Goal: Task Accomplishment & Management: Use online tool/utility

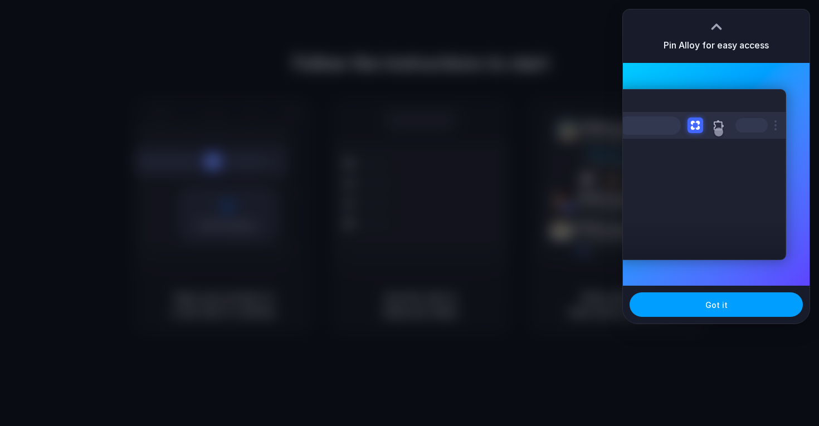
click at [723, 312] on button "Got it" at bounding box center [715, 304] width 173 height 25
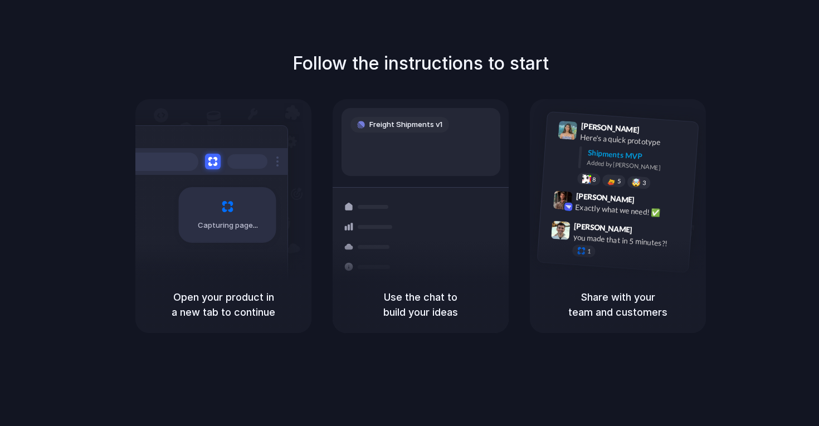
click at [434, 121] on span "Freight Shipments v1" at bounding box center [405, 124] width 73 height 11
click at [426, 262] on div "Express delivery to NYC Priority • 2-day • Dispatched" at bounding box center [486, 271] width 150 height 43
click at [593, 206] on div "Exactly what we need! ✅" at bounding box center [630, 211] width 111 height 19
click at [588, 315] on h5 "Share with your team and customers" at bounding box center [617, 305] width 149 height 30
click at [631, 149] on div "Lily Parker 9:41 AM Here's a quick prototype Shipments MVP Added by Alloy 8 5 🤯…" at bounding box center [631, 157] width 119 height 70
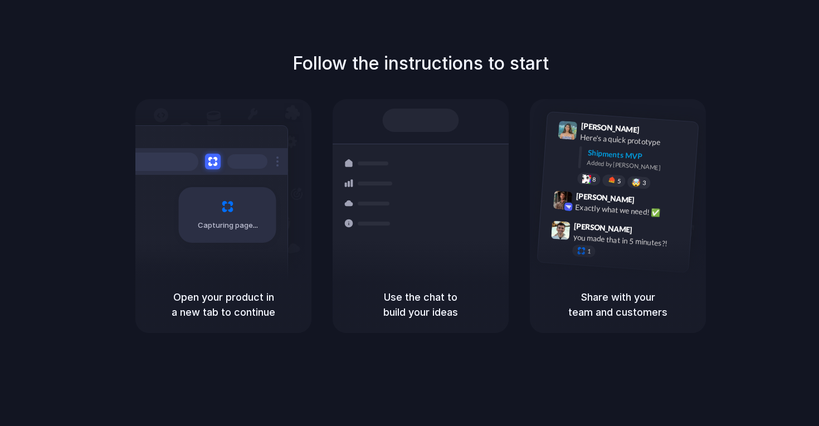
click at [368, 118] on div "Shipments Container from Shanghai 40ft • ETA Dec 28 • In transit Express delive…" at bounding box center [420, 204] width 189 height 193
click at [199, 176] on div "Capturing page" at bounding box center [204, 210] width 168 height 171
drag, startPoint x: 222, startPoint y: 339, endPoint x: 569, endPoint y: 75, distance: 436.3
click at [230, 325] on div "Follow the instructions to start Capturing page Open your product in a new tab …" at bounding box center [420, 224] width 841 height 448
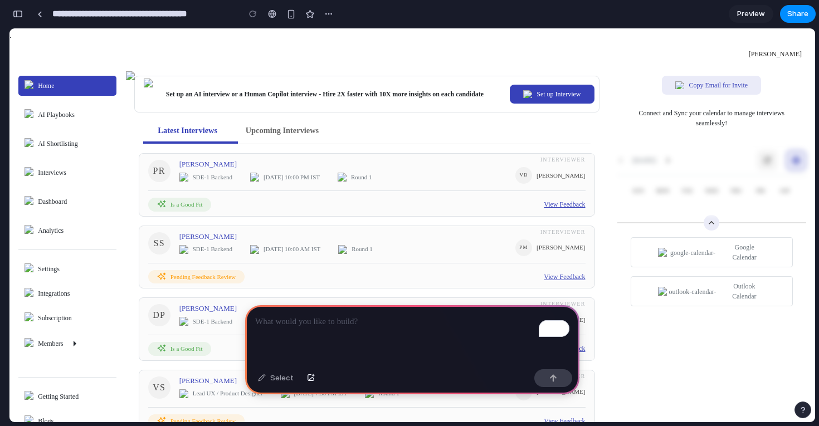
click at [319, 321] on p "To enrich screen reader interactions, please activate Accessibility in Grammarl…" at bounding box center [412, 321] width 314 height 13
click at [68, 119] on span "AI Playbooks" at bounding box center [56, 115] width 37 height 10
click at [321, 318] on p "To enrich screen reader interactions, please activate Accessibility in Grammarl…" at bounding box center [412, 321] width 314 height 13
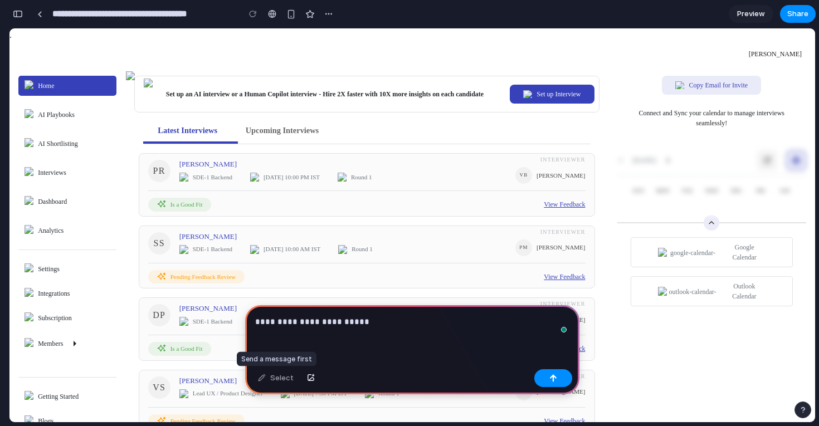
click at [275, 379] on div "Select" at bounding box center [275, 378] width 47 height 18
click at [552, 385] on button "button" at bounding box center [553, 378] width 38 height 18
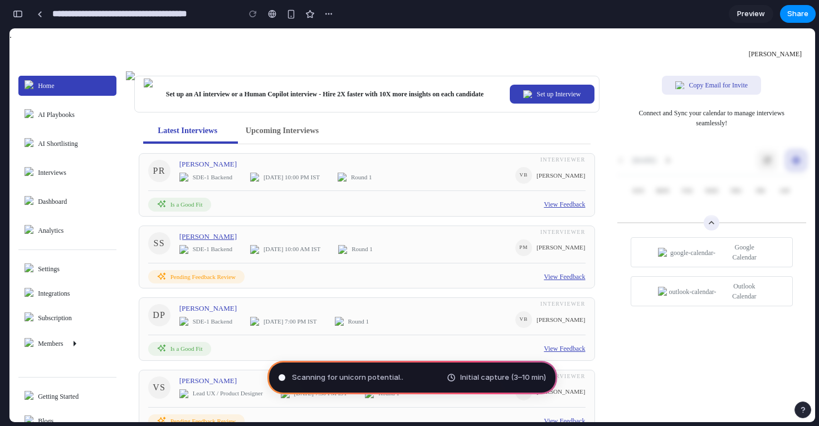
click at [195, 238] on span "Sunand Sharma" at bounding box center [347, 236] width 336 height 11
click at [40, 13] on div at bounding box center [39, 14] width 5 height 6
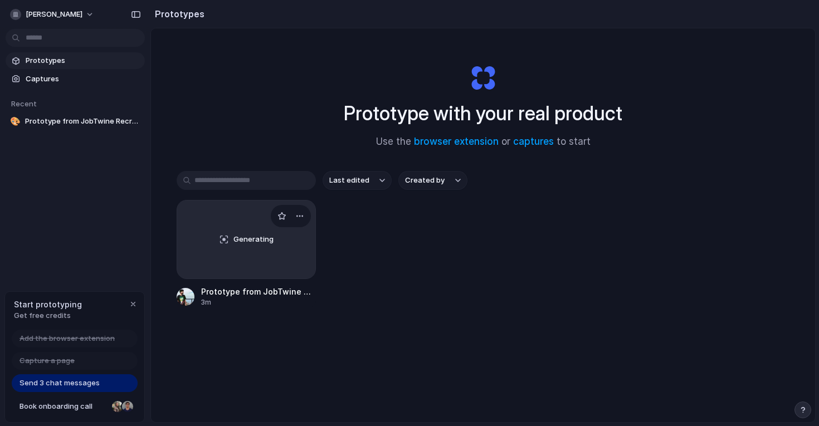
click at [263, 247] on div "Generating" at bounding box center [246, 239] width 138 height 78
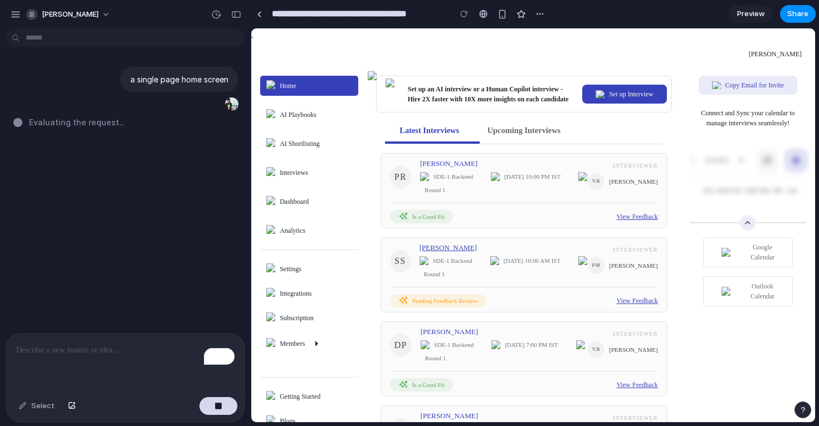
click at [440, 247] on span "Sunand Sharma" at bounding box center [503, 247] width 169 height 11
click at [12, 10] on div "button" at bounding box center [16, 14] width 10 height 10
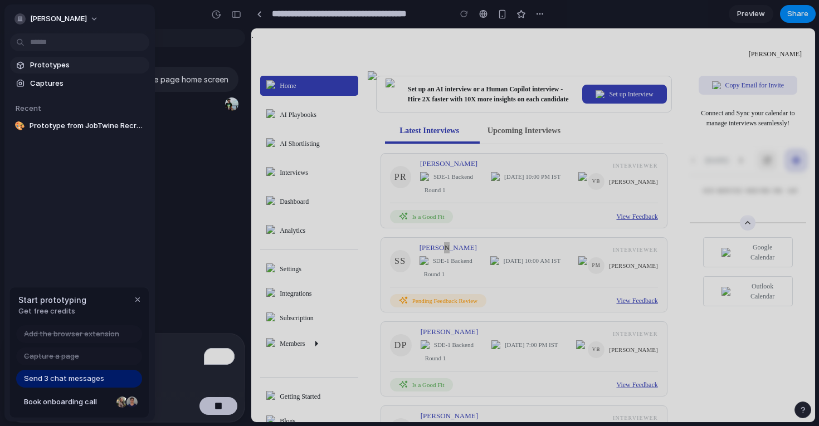
click at [60, 61] on span "Prototypes" at bounding box center [87, 65] width 115 height 11
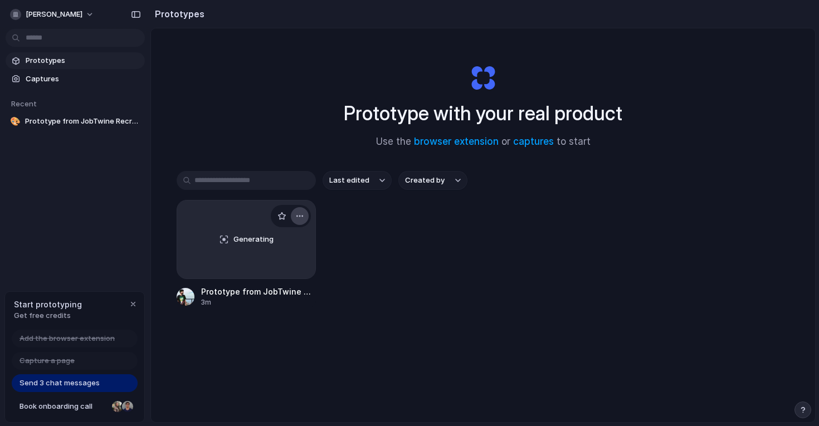
click at [298, 218] on div "button" at bounding box center [299, 216] width 9 height 9
click at [362, 268] on div "Open in new tab Rename Copy link Delete" at bounding box center [409, 213] width 819 height 426
click at [131, 306] on div "button" at bounding box center [133, 304] width 9 height 9
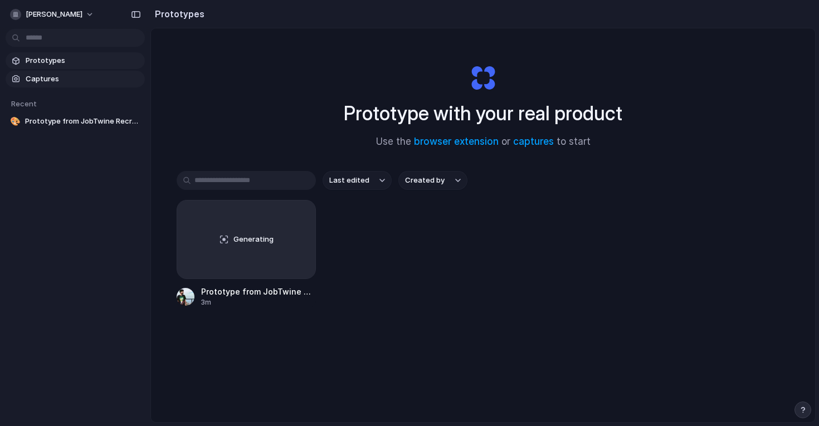
click at [48, 75] on span "Captures" at bounding box center [83, 79] width 115 height 11
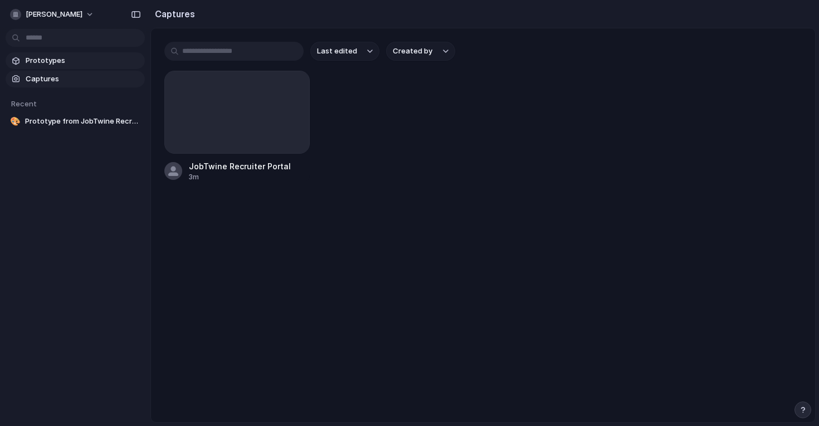
click at [45, 60] on span "Prototypes" at bounding box center [83, 60] width 115 height 11
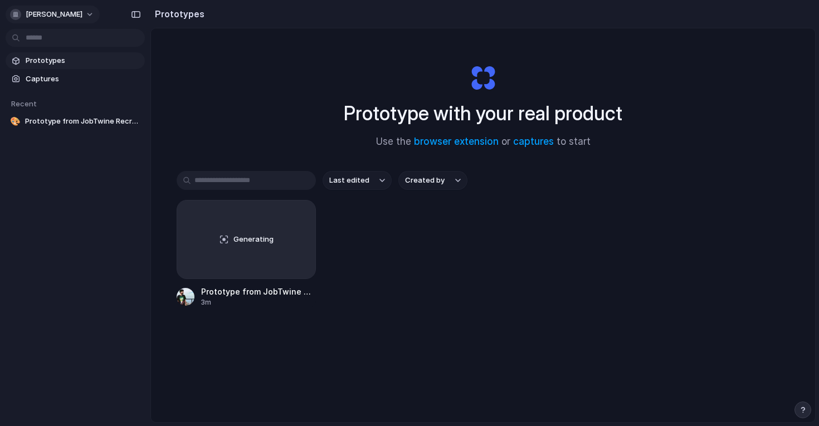
click at [48, 17] on span "[PERSON_NAME]" at bounding box center [54, 14] width 57 height 11
click at [57, 41] on li "Settings" at bounding box center [54, 40] width 92 height 18
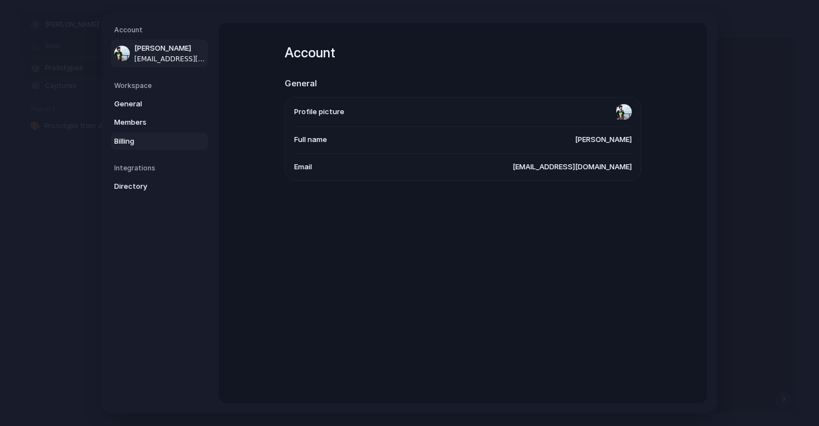
click at [157, 137] on span "Billing" at bounding box center [149, 141] width 71 height 11
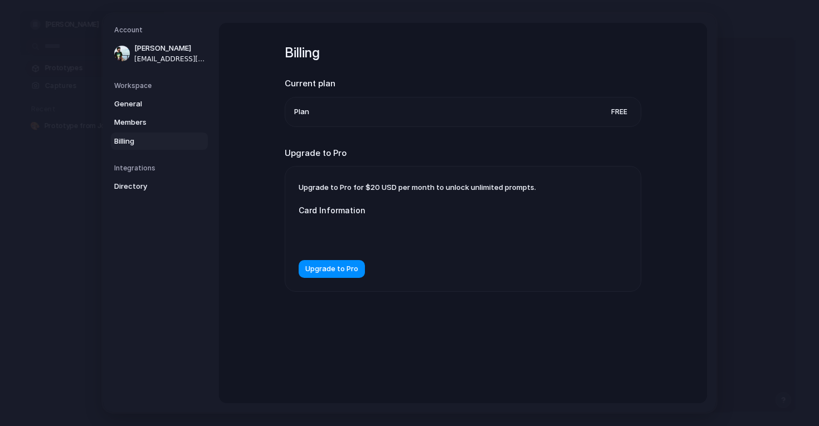
click at [120, 31] on h5 "Account" at bounding box center [161, 30] width 94 height 10
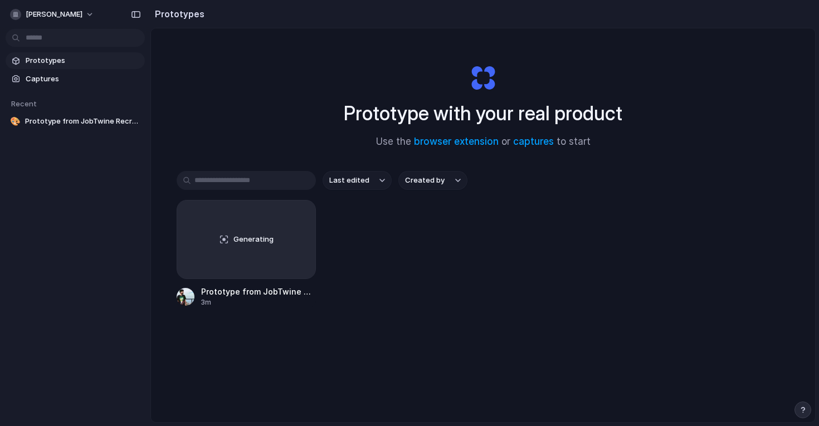
click at [57, 65] on span "Prototypes" at bounding box center [83, 60] width 115 height 11
click at [393, 218] on div "Generating Prototype from JobTwine Recruiter Portal 3m" at bounding box center [483, 253] width 613 height 107
click at [48, 75] on span "Captures" at bounding box center [83, 79] width 115 height 11
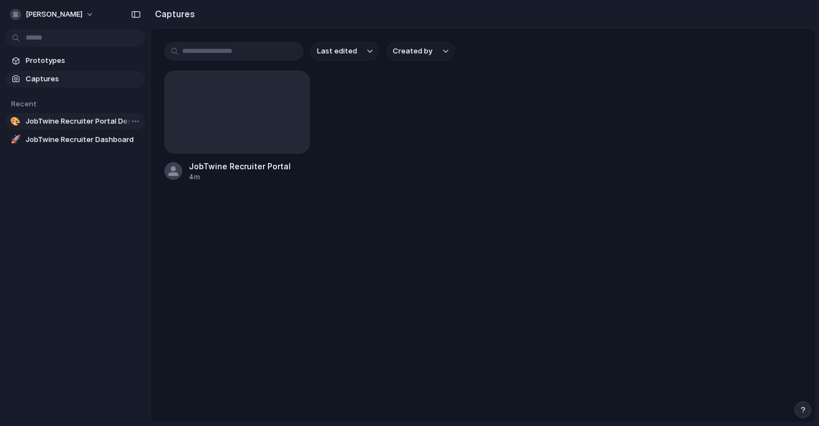
click at [59, 121] on span "JobTwine Recruiter Portal Design" at bounding box center [83, 121] width 115 height 11
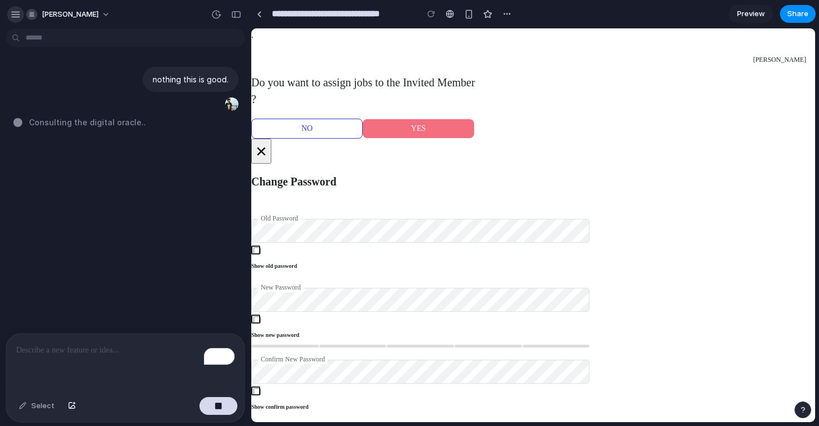
click at [11, 13] on div "button" at bounding box center [16, 14] width 10 height 10
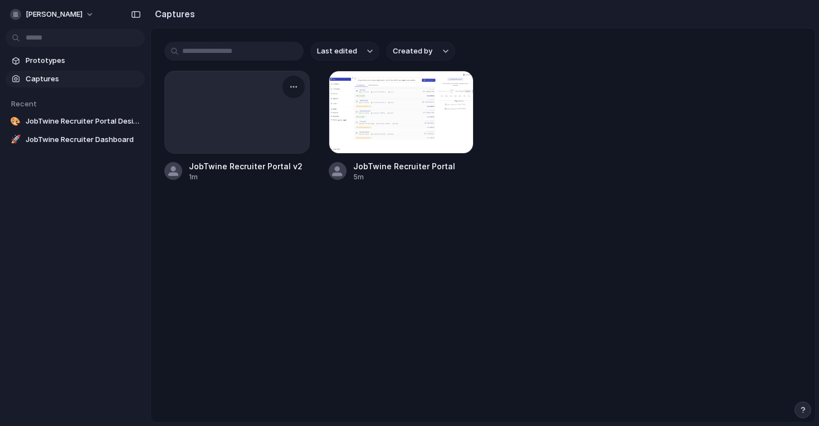
click at [261, 110] on div at bounding box center [237, 112] width 144 height 82
click at [407, 121] on div at bounding box center [401, 112] width 145 height 83
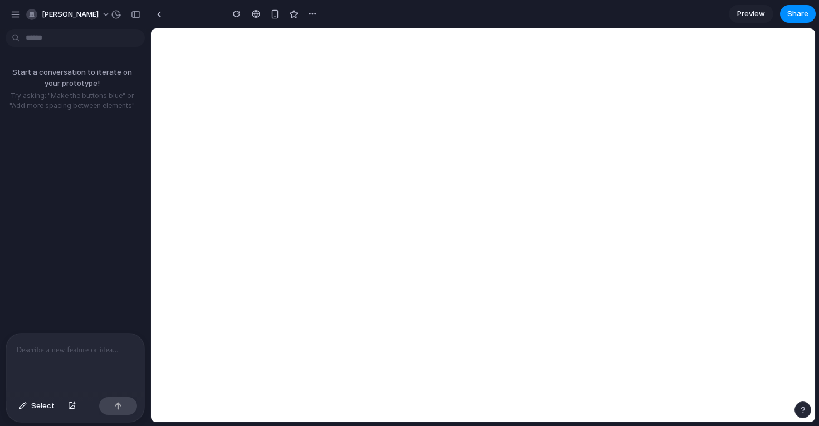
type input "**********"
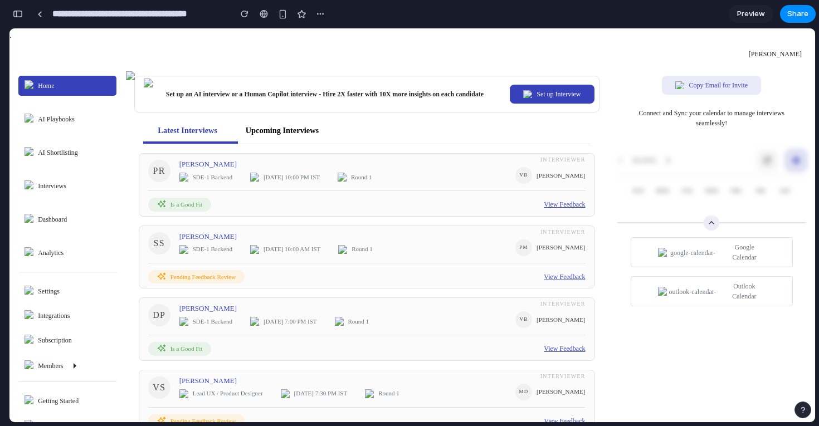
click at [298, 129] on div "Upcoming Interviews" at bounding box center [283, 130] width 74 height 8
click at [269, 130] on div "Upcoming Interviews" at bounding box center [283, 130] width 74 height 8
click at [317, 13] on div "button" at bounding box center [320, 13] width 9 height 9
click at [300, 16] on div "Duplicate Delete" at bounding box center [409, 213] width 819 height 426
click at [303, 16] on div "button" at bounding box center [301, 13] width 9 height 9
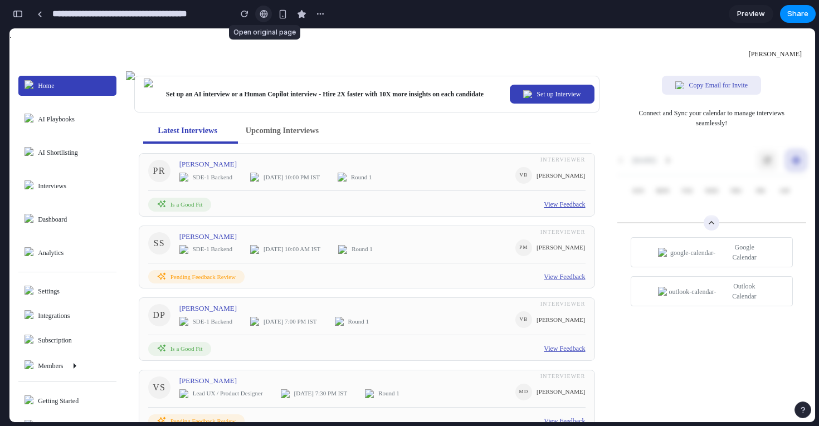
click at [264, 18] on div at bounding box center [263, 13] width 8 height 9
click at [248, 16] on div "button" at bounding box center [245, 14] width 8 height 8
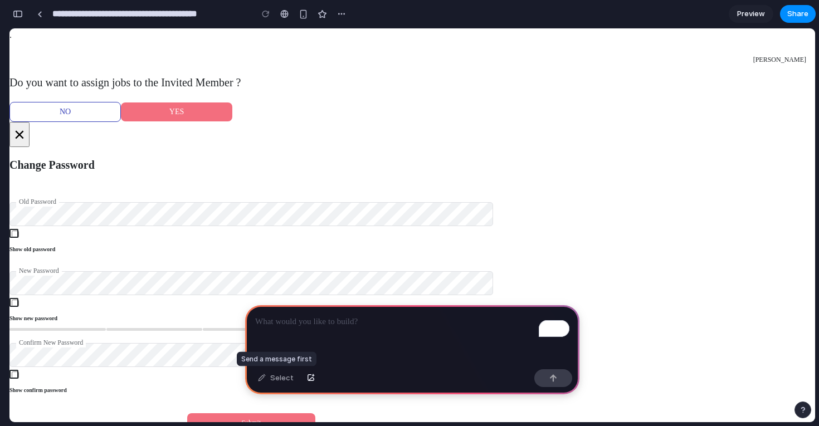
click at [270, 384] on div "Select" at bounding box center [275, 378] width 47 height 18
click at [311, 382] on button "button" at bounding box center [310, 378] width 19 height 18
click at [298, 329] on div "To enrich screen reader interactions, please activate Accessibility in Grammarl…" at bounding box center [412, 335] width 334 height 60
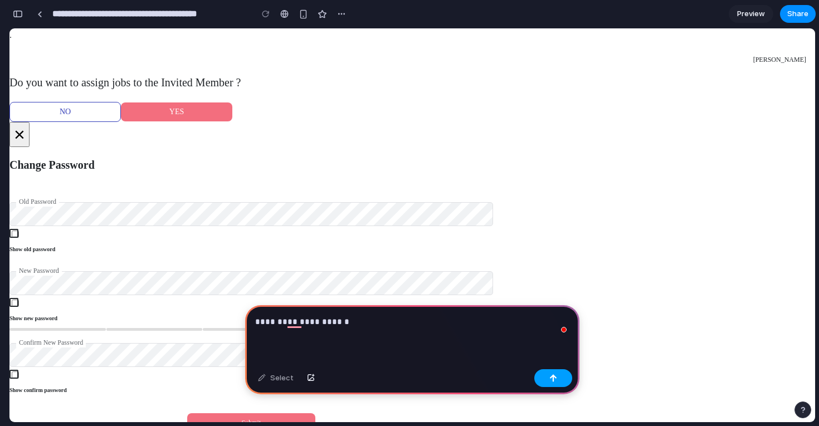
click at [555, 373] on button "button" at bounding box center [553, 378] width 38 height 18
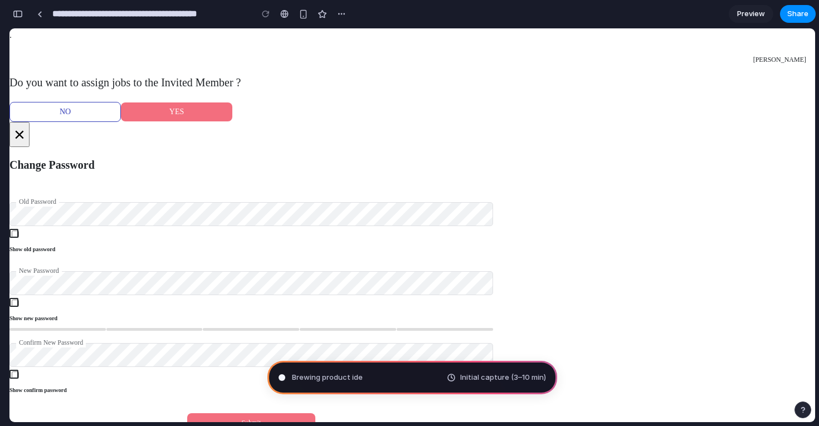
type input "**********"
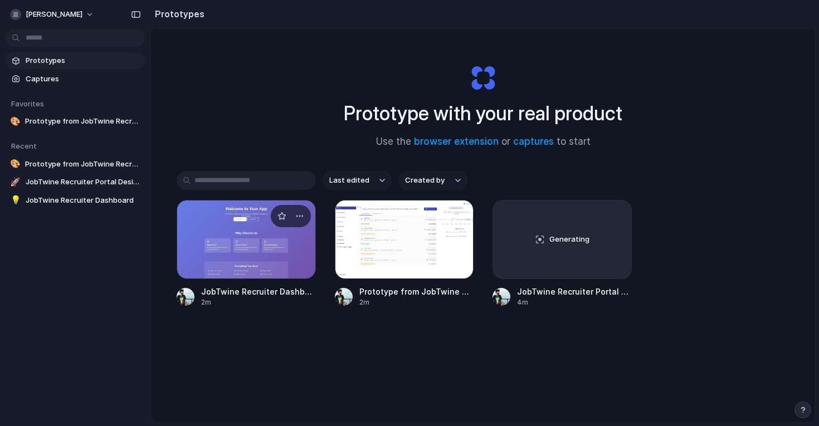
click at [286, 248] on div at bounding box center [246, 239] width 139 height 79
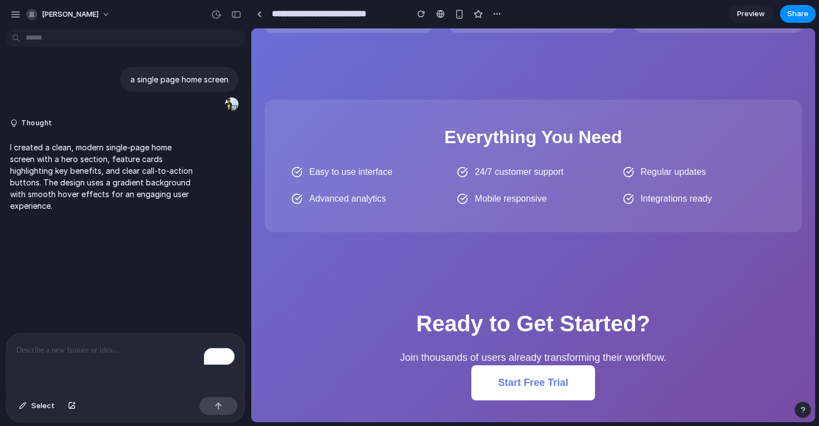
scroll to position [435, 0]
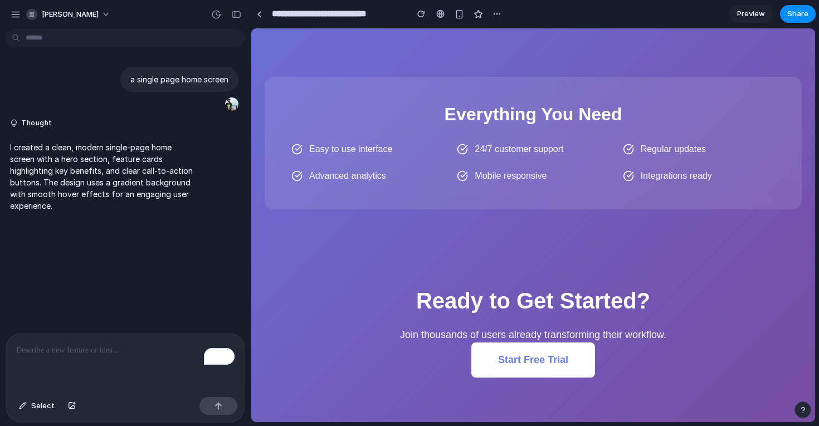
click at [352, 174] on span "Advanced analytics" at bounding box center [347, 175] width 77 height 13
click at [510, 187] on div "Everything You Need Easy to use interface 24/7 customer support Regular updates…" at bounding box center [532, 143] width 537 height 133
click at [525, 172] on span "Mobile responsive" at bounding box center [510, 175] width 72 height 13
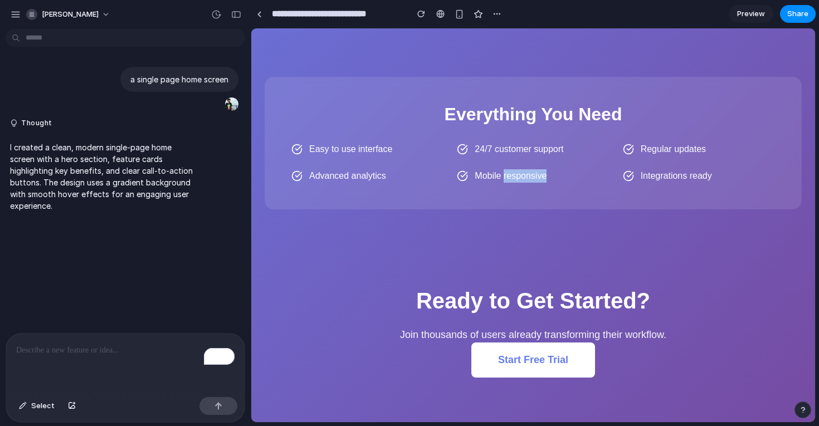
click at [525, 172] on span "Mobile responsive" at bounding box center [510, 175] width 72 height 13
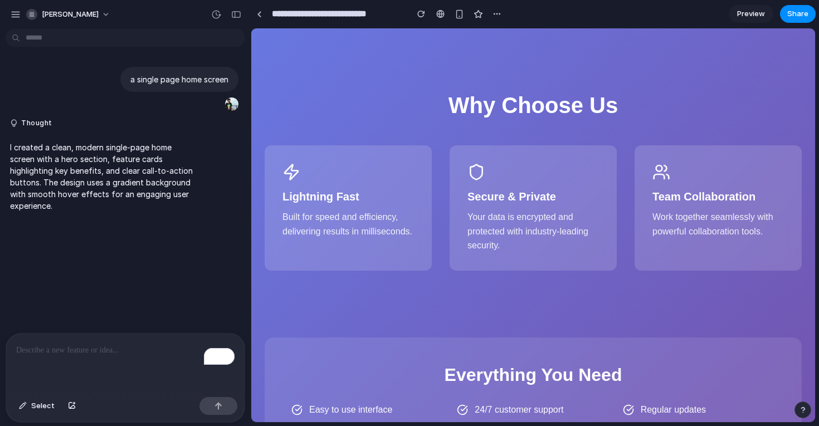
scroll to position [0, 0]
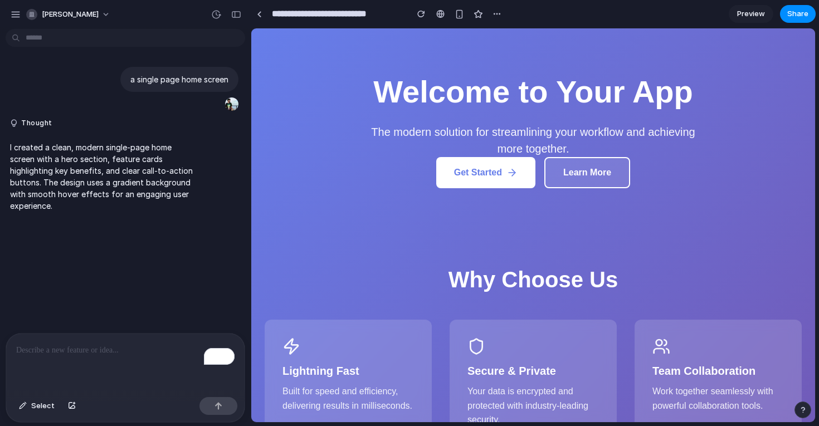
click at [578, 169] on button "Learn More" at bounding box center [587, 172] width 86 height 31
click at [499, 171] on button "Get Started" at bounding box center [485, 171] width 99 height 31
click at [18, 16] on div "button" at bounding box center [16, 14] width 10 height 10
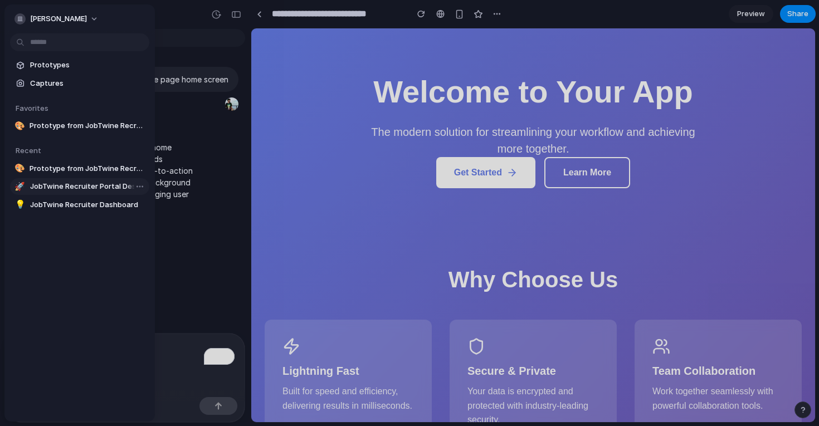
click at [103, 184] on span "JobTwine Recruiter Portal Design" at bounding box center [87, 186] width 115 height 11
type input "**********"
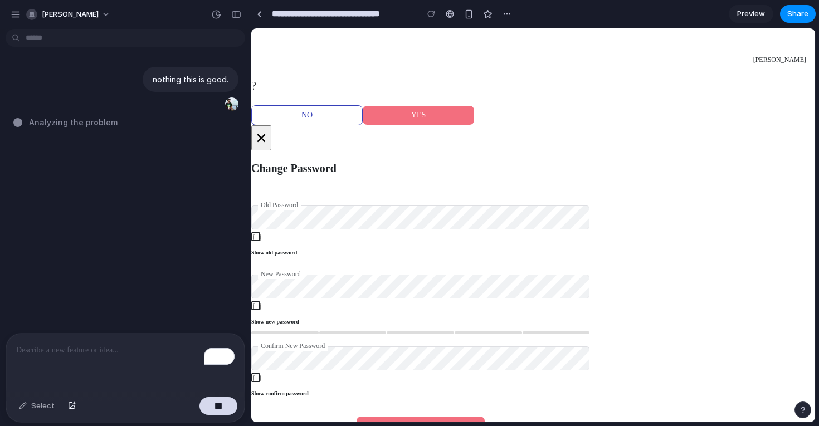
click at [239, 16] on div "button" at bounding box center [236, 15] width 10 height 8
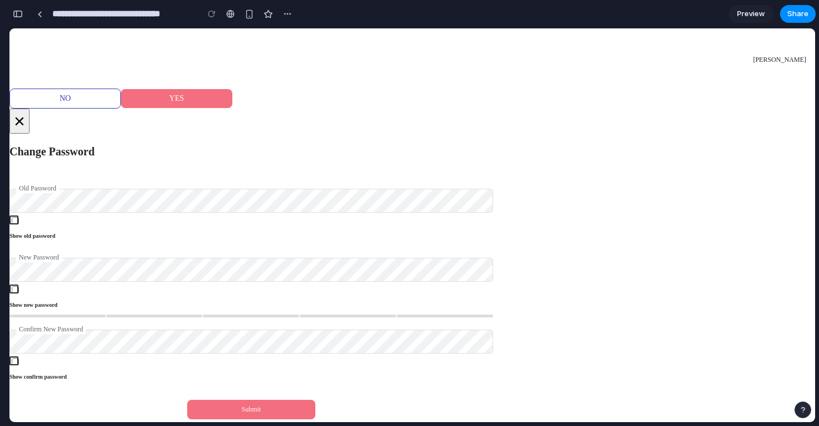
click at [18, 14] on div "button" at bounding box center [18, 14] width 10 height 8
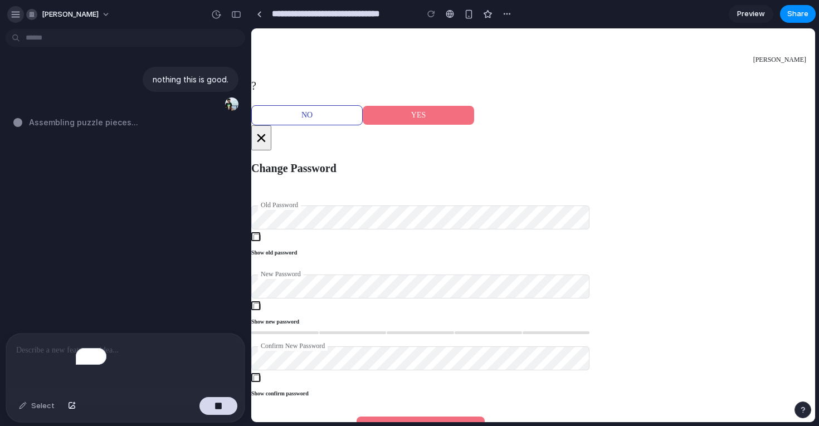
click at [18, 13] on div "button" at bounding box center [16, 14] width 10 height 10
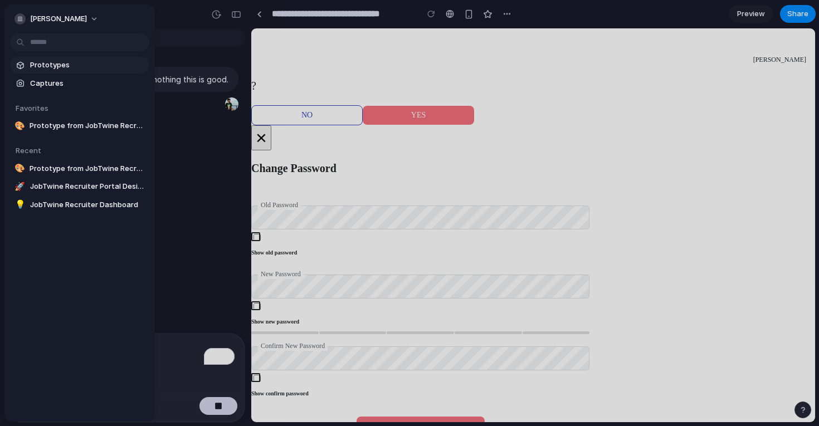
click at [52, 65] on span "Prototypes" at bounding box center [87, 65] width 115 height 11
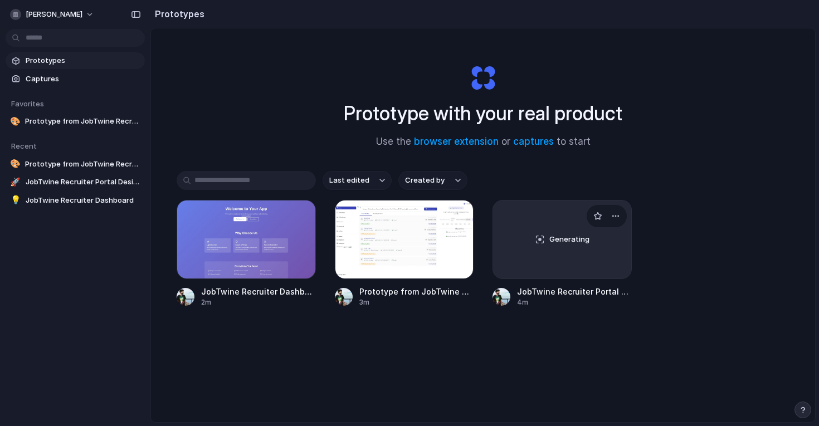
click at [567, 238] on span "Generating" at bounding box center [569, 239] width 40 height 11
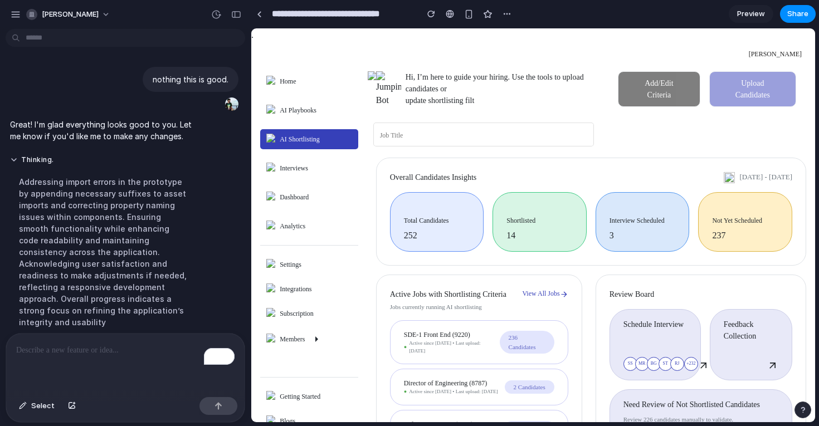
scroll to position [2, 0]
